Goal: Find specific page/section: Find specific page/section

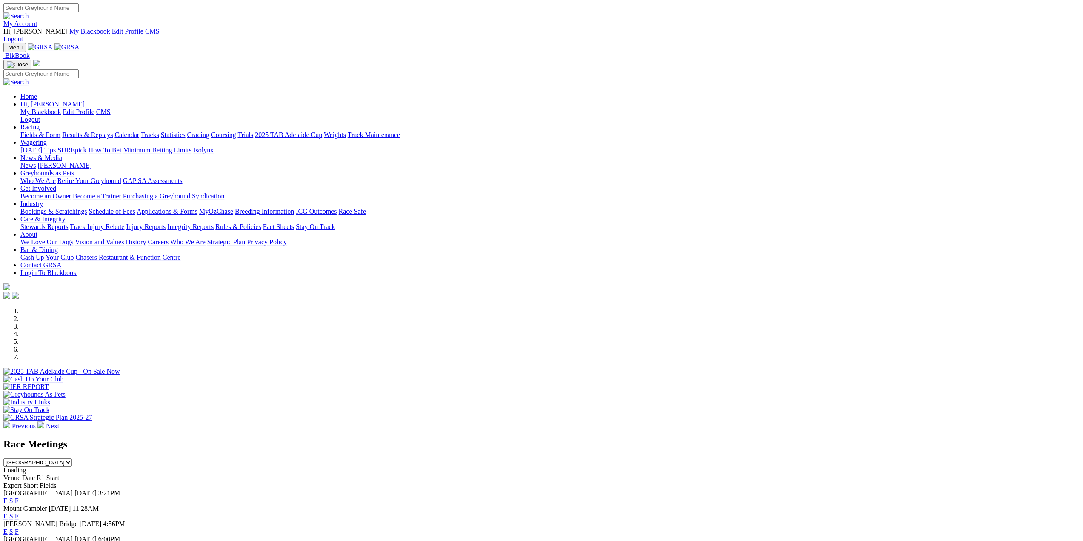
click at [209, 131] on link "Grading" at bounding box center [198, 134] width 22 height 7
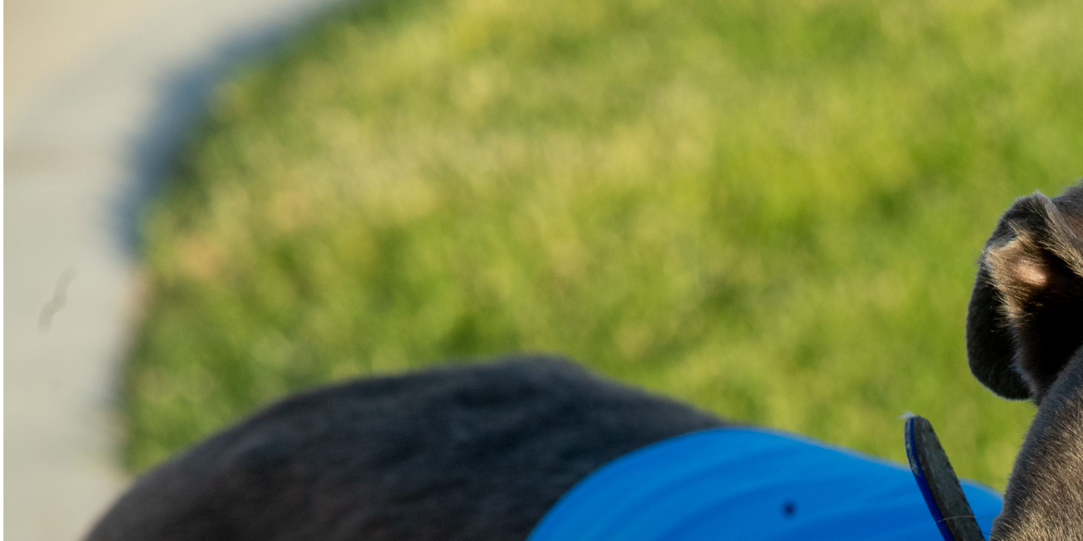
scroll to position [638, 0]
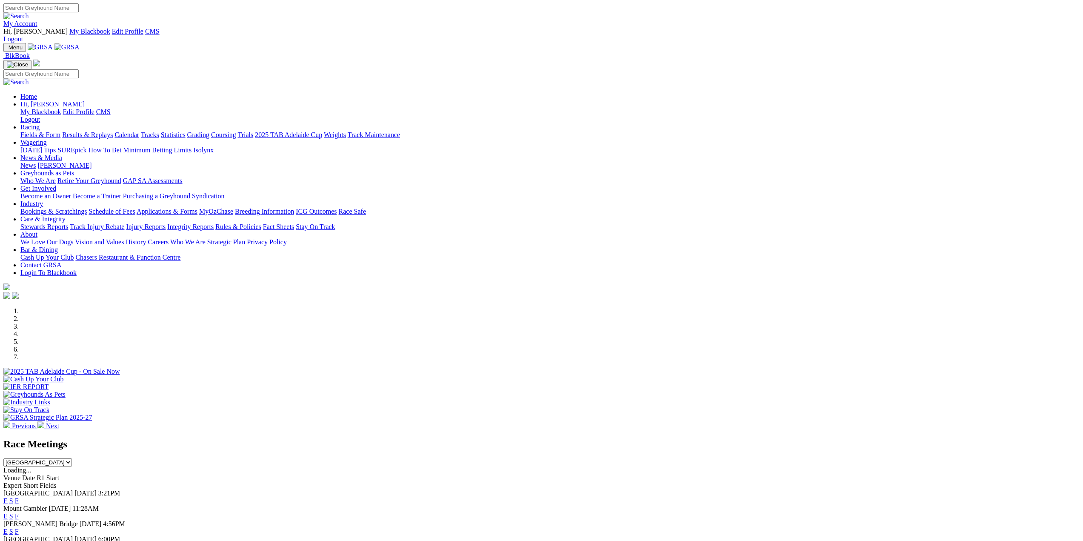
click at [36, 162] on link "News" at bounding box center [27, 165] width 15 height 7
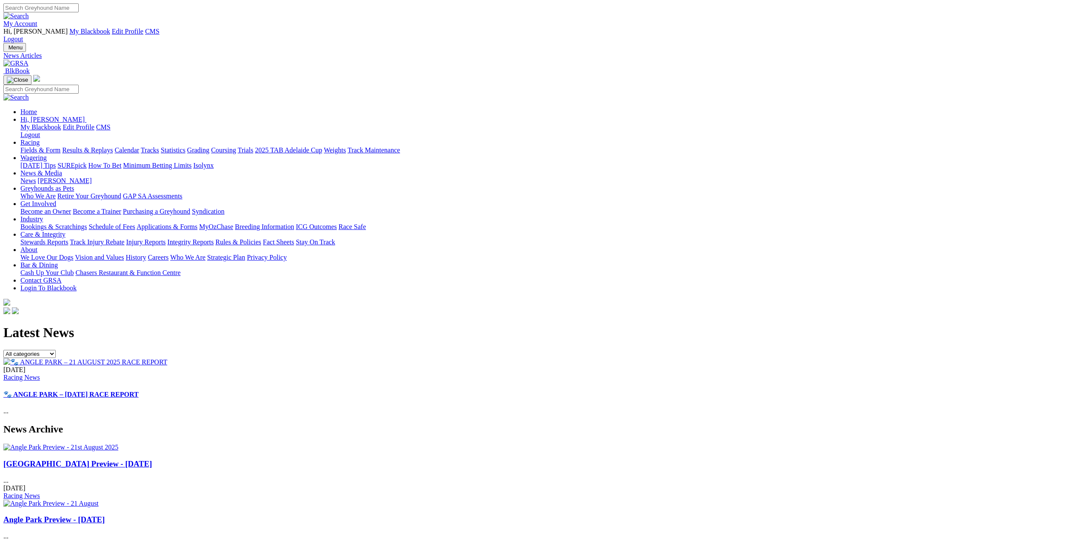
click at [29, 60] on img at bounding box center [15, 64] width 25 height 8
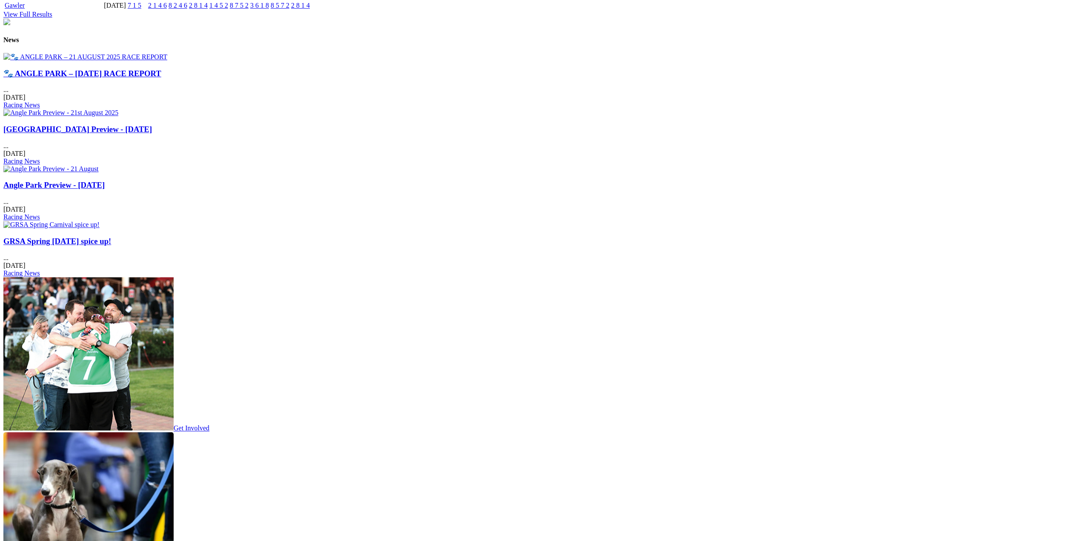
scroll to position [1149, 0]
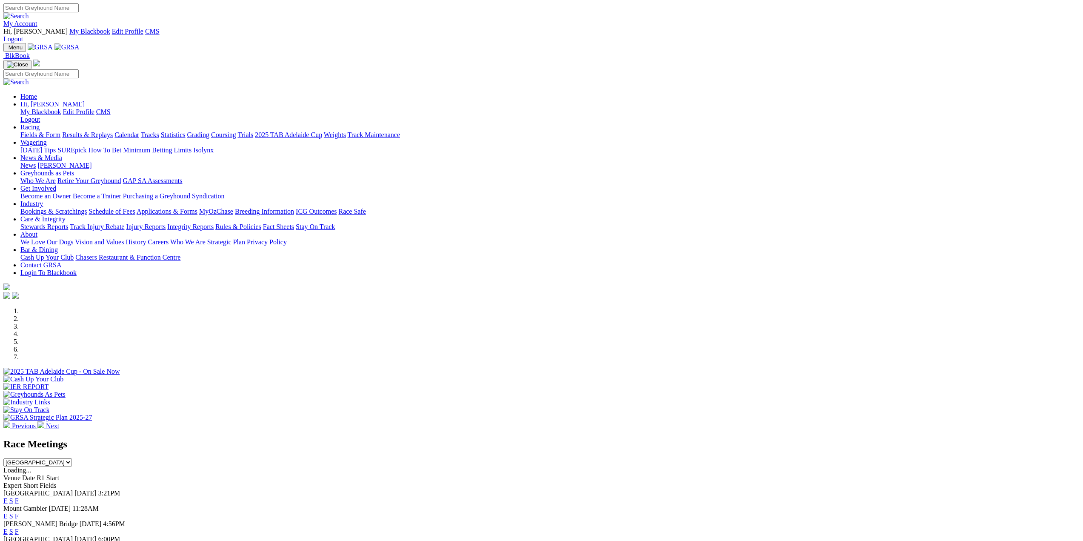
scroll to position [1149, 0]
